Goal: Information Seeking & Learning: Learn about a topic

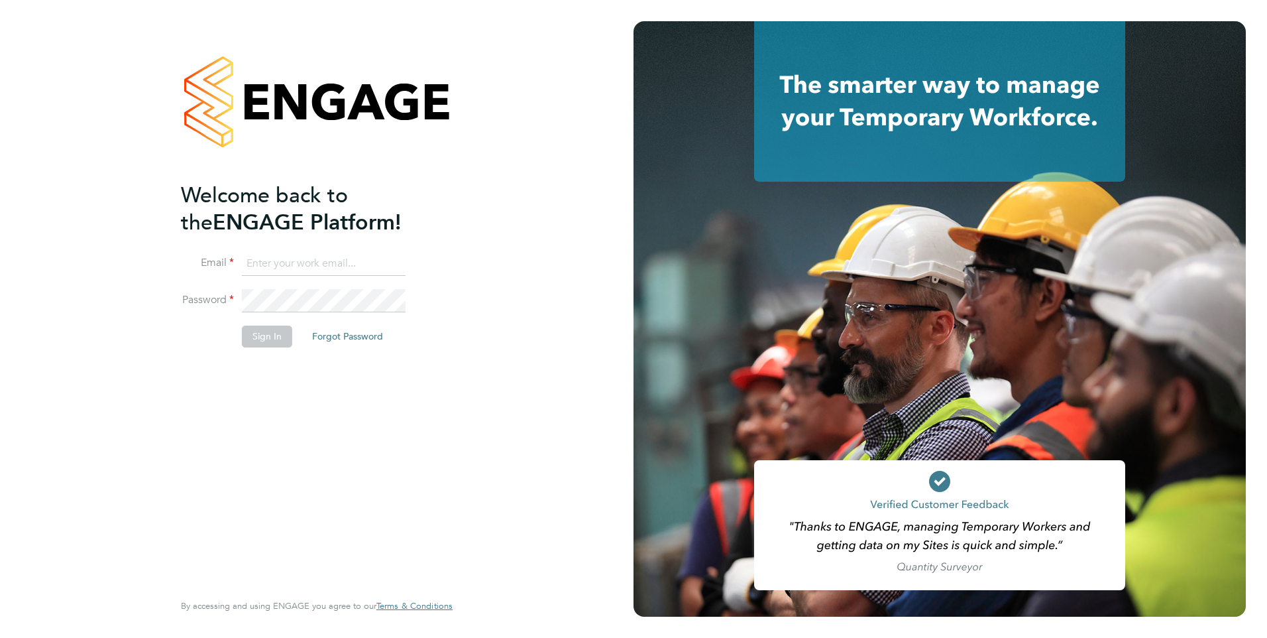
type input "fesouth@protocol.co.uk"
drag, startPoint x: 369, startPoint y: 405, endPoint x: 306, endPoint y: 376, distance: 70.0
click at [369, 405] on div "Welcome back to the ENGAGE Platform! Email fesouth@protocol.co.uk Password Sign…" at bounding box center [310, 385] width 258 height 407
click at [288, 354] on li "Sign In Forgot Password" at bounding box center [310, 342] width 258 height 34
click at [270, 336] on button "Sign In" at bounding box center [267, 335] width 50 height 21
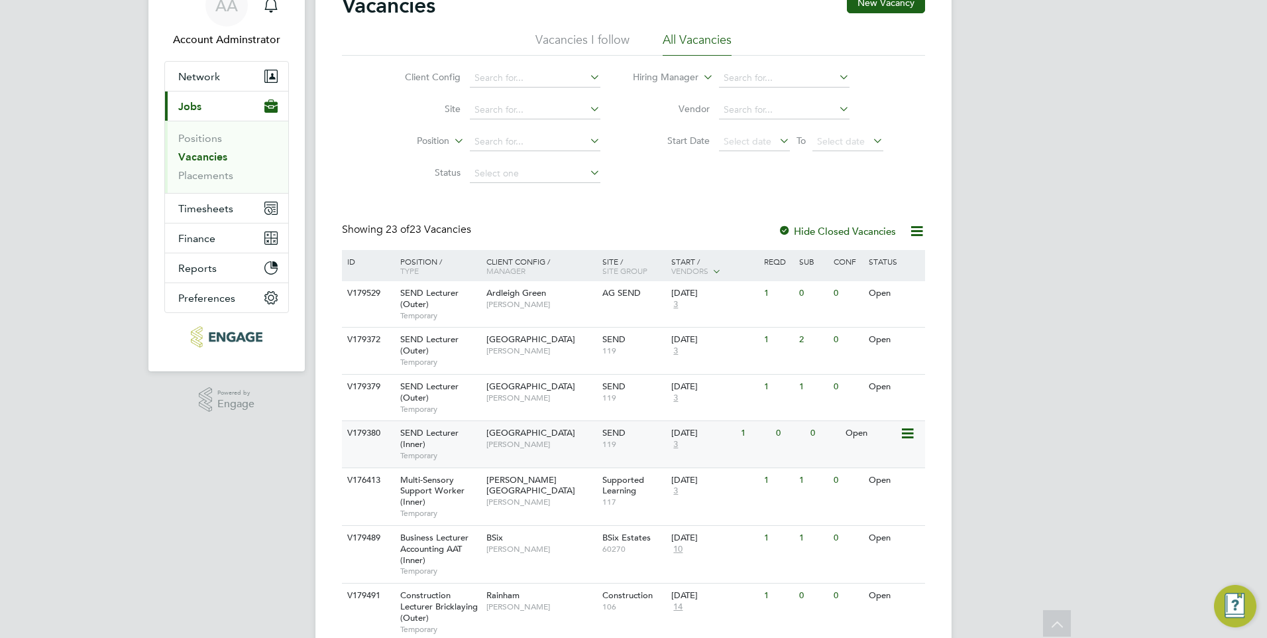
scroll to position [133, 0]
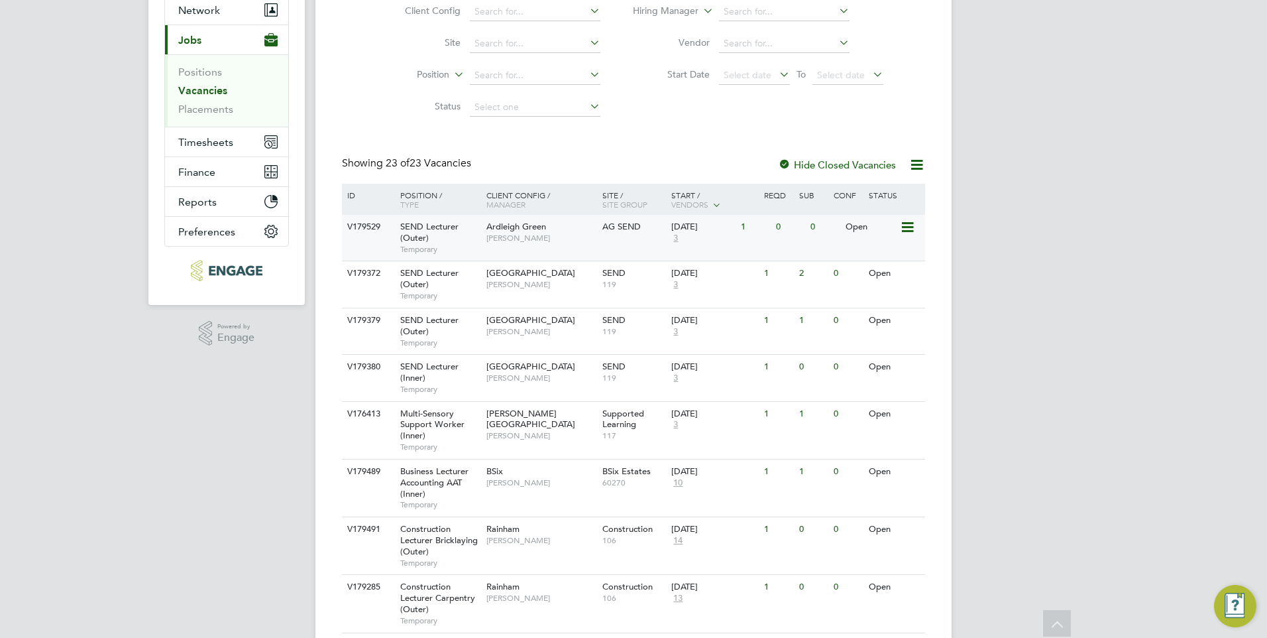
click at [522, 233] on span "[PERSON_NAME]" at bounding box center [540, 238] width 109 height 11
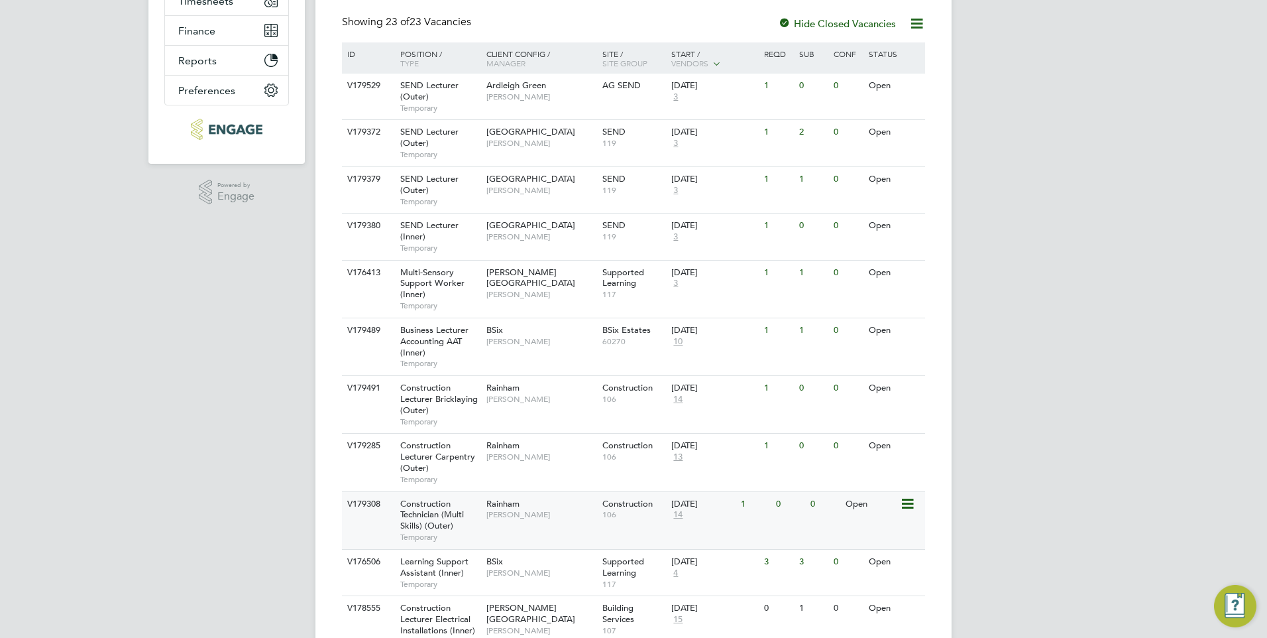
scroll to position [331, 0]
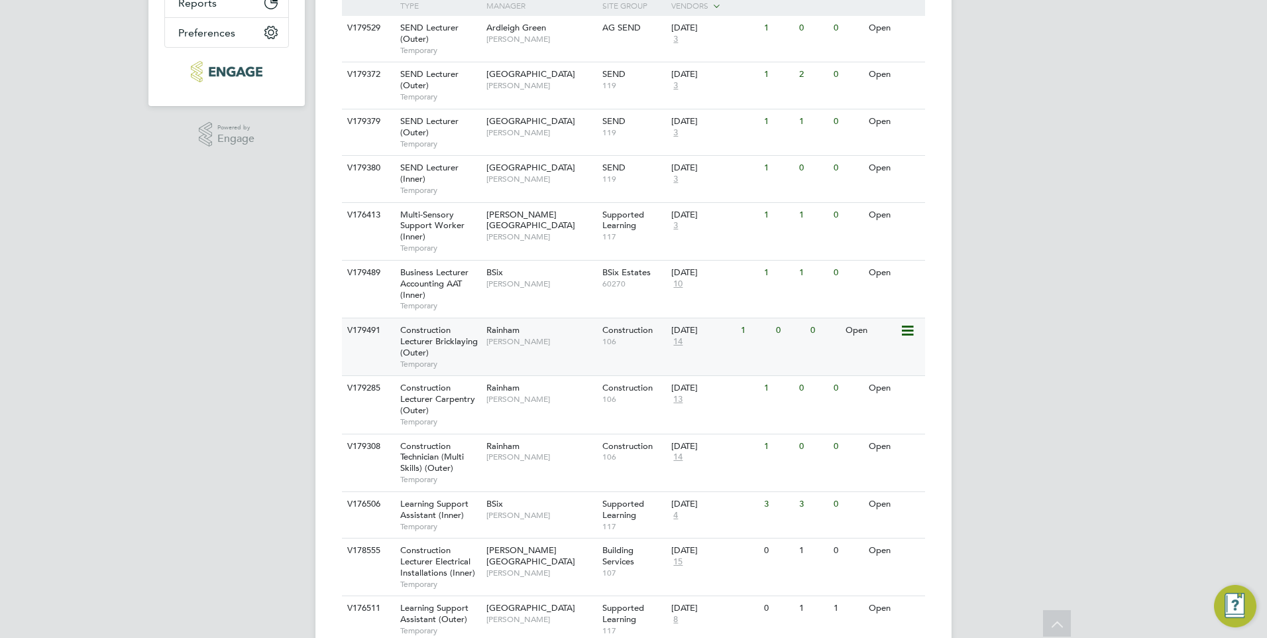
click at [443, 334] on span "Construction Lecturer Bricklaying (Outer)" at bounding box center [439, 341] width 78 height 34
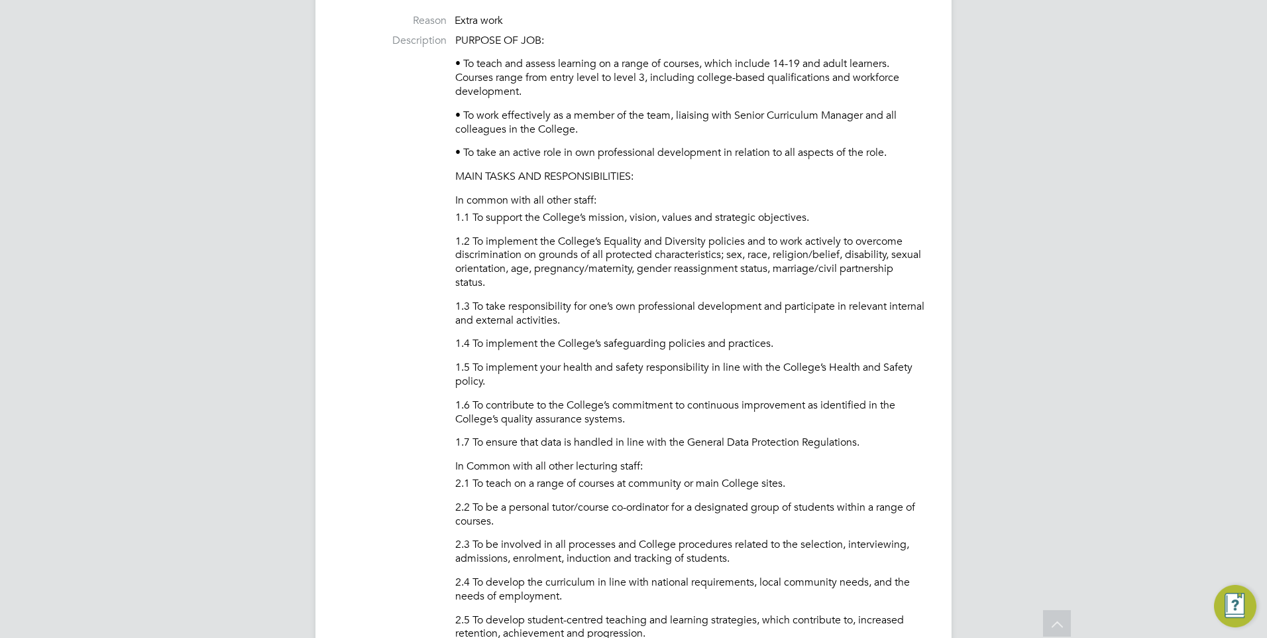
scroll to position [464, 0]
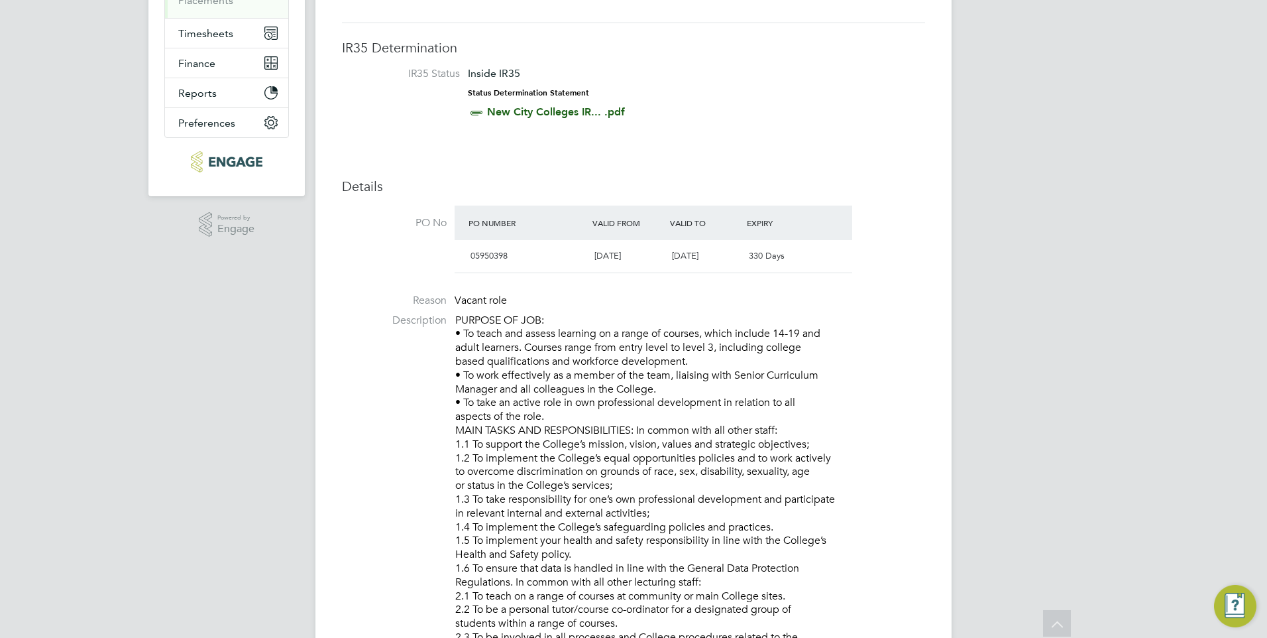
scroll to position [265, 0]
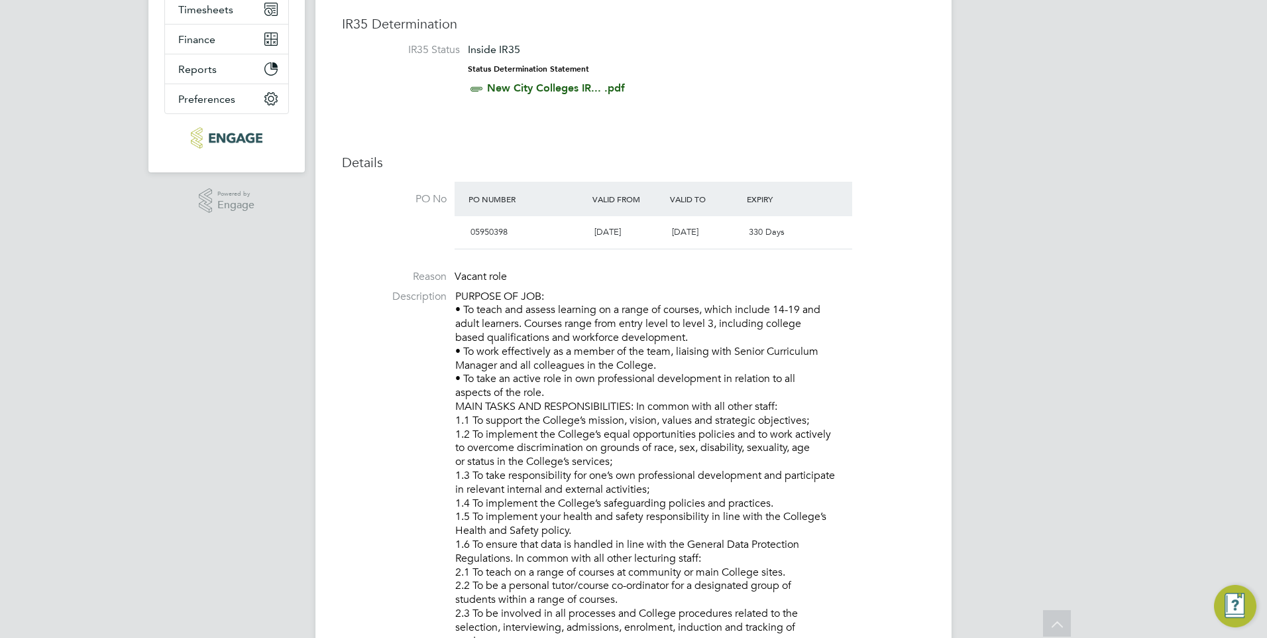
drag, startPoint x: 549, startPoint y: 391, endPoint x: 439, endPoint y: 311, distance: 135.8
drag, startPoint x: 439, startPoint y: 311, endPoint x: 516, endPoint y: 317, distance: 76.4
copy p "• To teach and assess learning on a range of courses, which include 14-19 and a…"
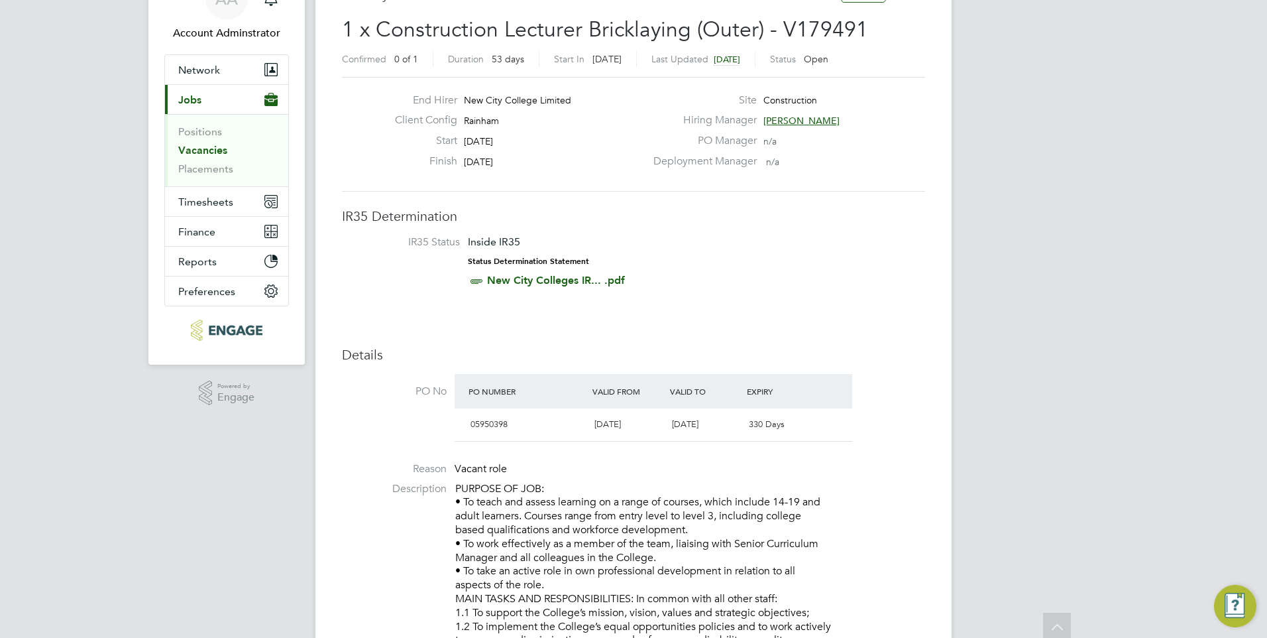
scroll to position [0, 0]
